Goal: Information Seeking & Learning: Learn about a topic

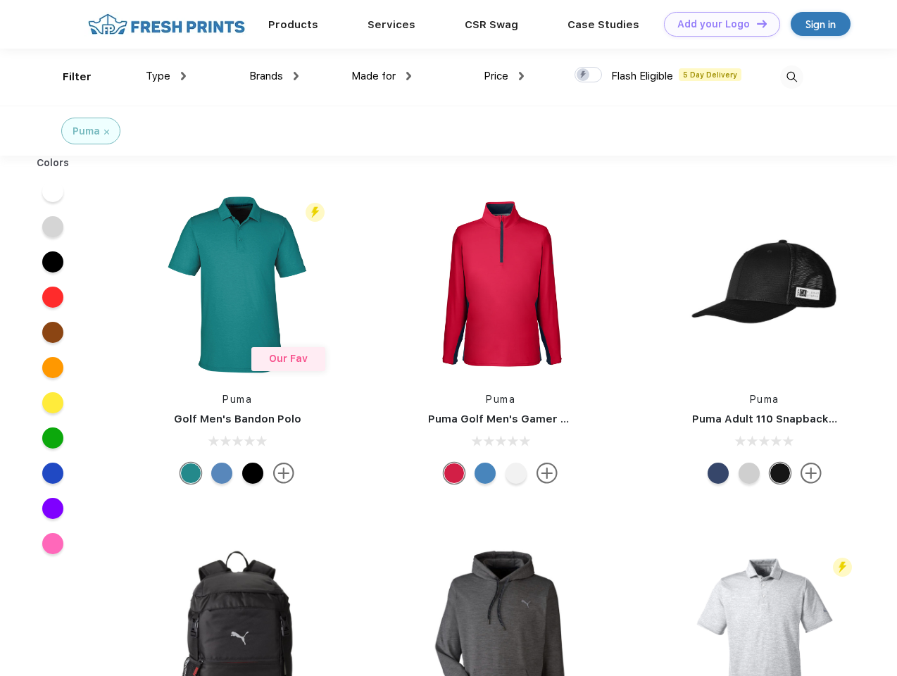
scroll to position [1, 0]
click at [717, 24] on link "Add your Logo Design Tool" at bounding box center [722, 24] width 116 height 25
click at [68, 77] on div "Filter" at bounding box center [77, 77] width 29 height 16
click at [166, 76] on span "Type" at bounding box center [158, 76] width 25 height 13
click at [274, 76] on span "Brands" at bounding box center [266, 76] width 34 height 13
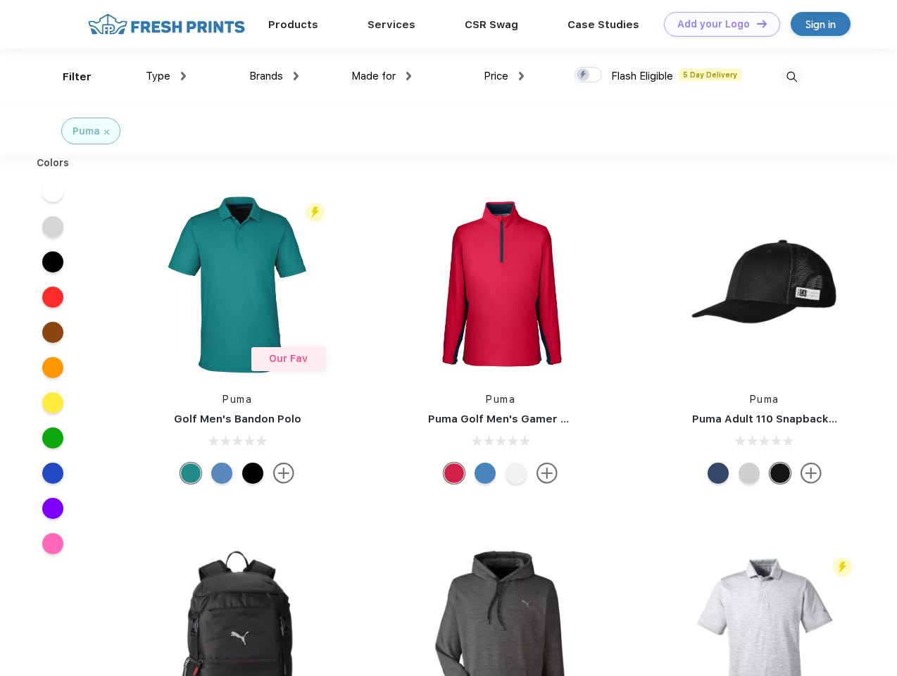
click at [382, 76] on span "Made for" at bounding box center [373, 76] width 44 height 13
click at [504, 76] on span "Price" at bounding box center [496, 76] width 25 height 13
click at [589, 75] on div at bounding box center [588, 74] width 27 height 15
click at [584, 75] on input "checkbox" at bounding box center [579, 70] width 9 height 9
click at [791, 77] on img at bounding box center [791, 76] width 23 height 23
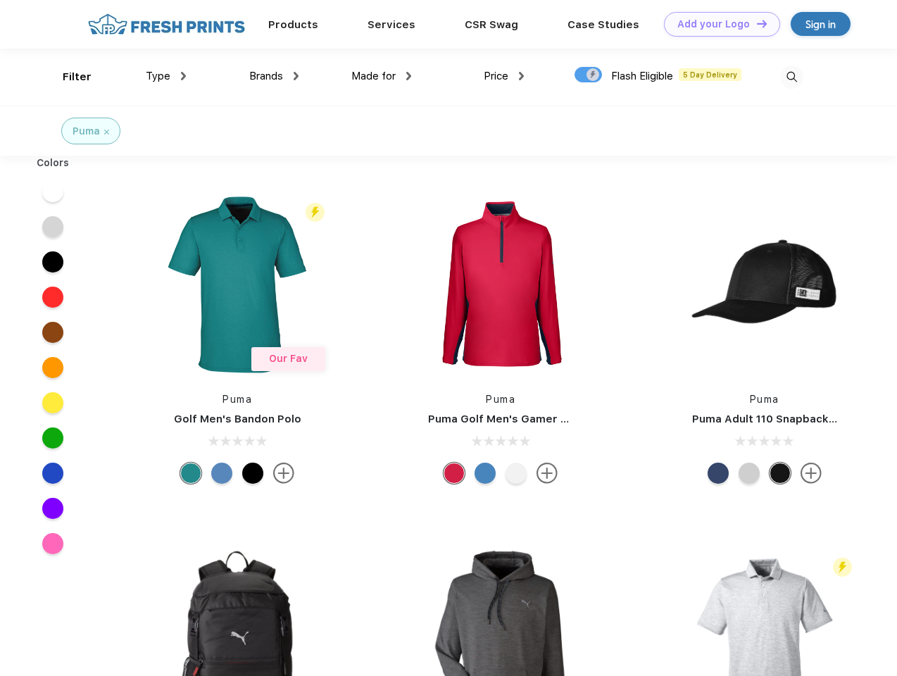
click at [53, 192] on div at bounding box center [53, 191] width 54 height 35
click at [53, 227] on div at bounding box center [53, 226] width 54 height 35
